Goal: Task Accomplishment & Management: Manage account settings

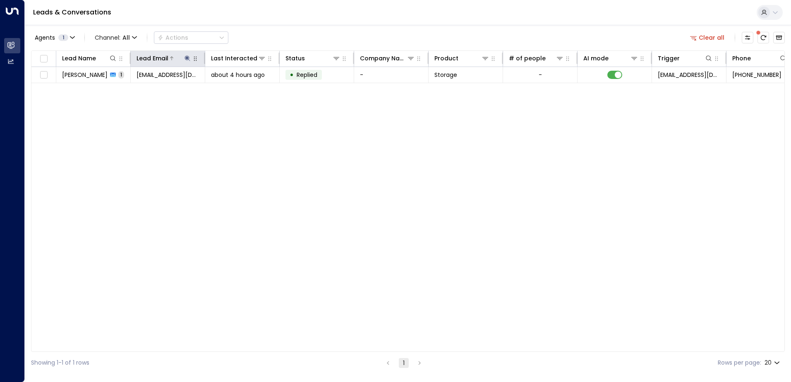
drag, startPoint x: 183, startPoint y: 58, endPoint x: 188, endPoint y: 60, distance: 5.4
click at [183, 58] on div at bounding box center [179, 58] width 23 height 8
click at [187, 58] on icon at bounding box center [187, 57] width 5 height 5
click at [240, 89] on icon "button" at bounding box center [239, 88] width 7 height 7
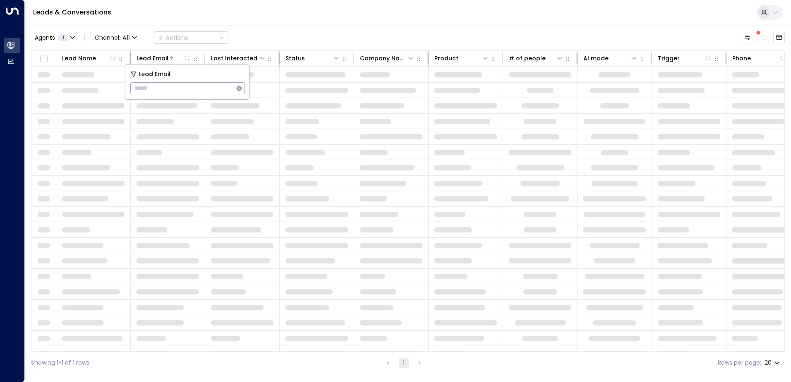
type input "**********"
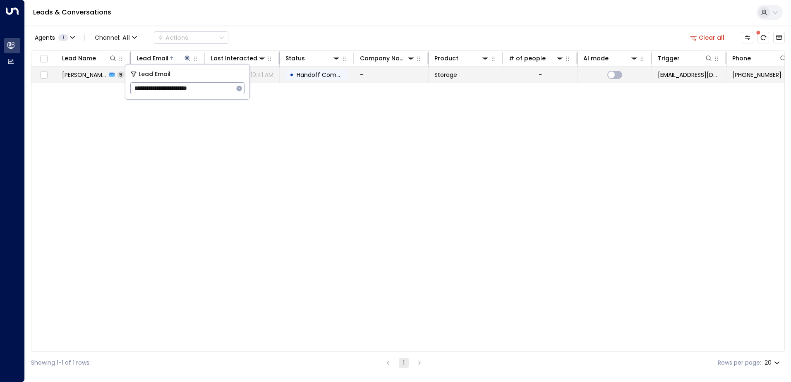
click at [91, 72] on span "[PERSON_NAME]" at bounding box center [84, 75] width 44 height 8
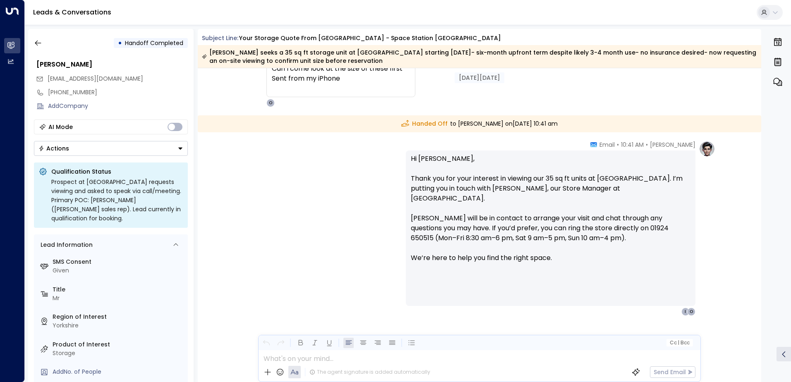
scroll to position [1691, 0]
